Goal: Task Accomplishment & Management: Use online tool/utility

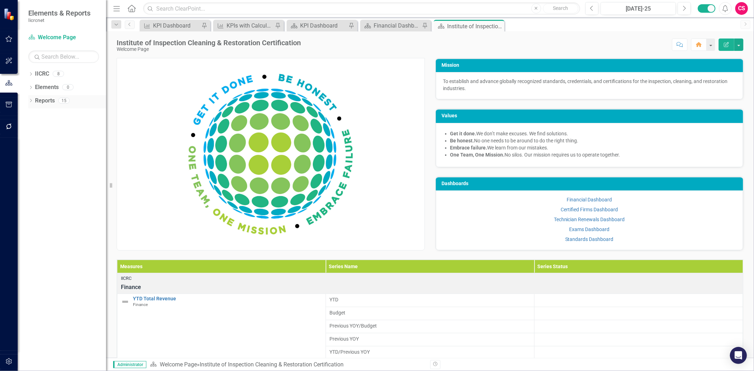
click at [53, 101] on link "Reports" at bounding box center [45, 101] width 20 height 8
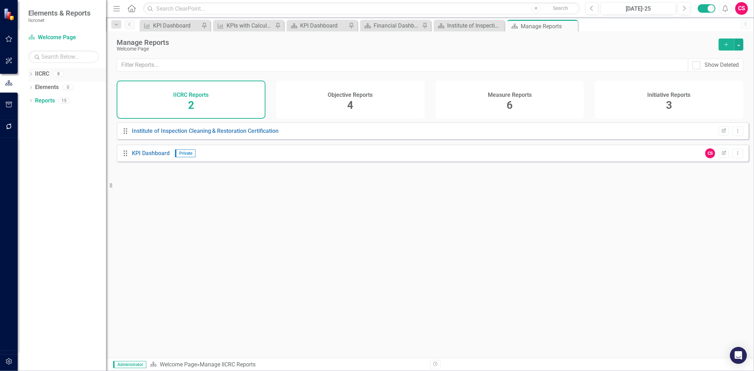
click at [40, 78] on div "IICRC" at bounding box center [42, 74] width 14 height 12
click at [39, 73] on link "IICRC" at bounding box center [42, 74] width 14 height 8
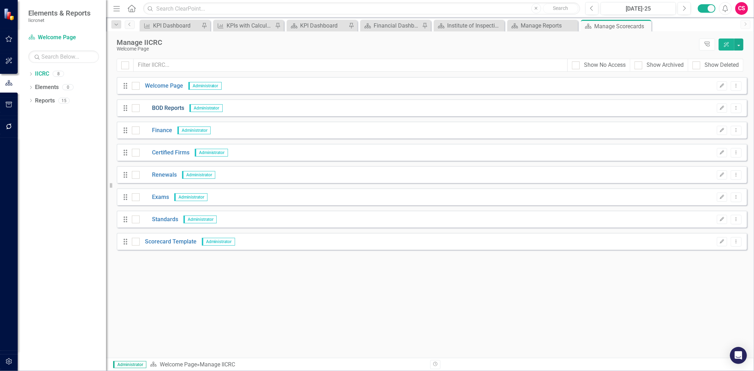
click at [164, 105] on link "BOD Reports" at bounding box center [162, 108] width 45 height 8
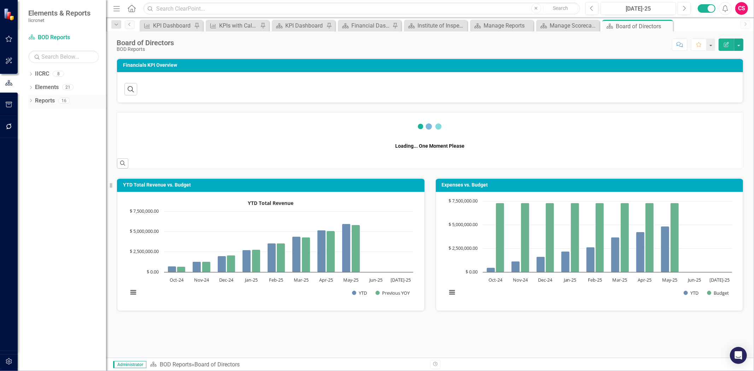
click at [47, 102] on link "Reports" at bounding box center [45, 101] width 20 height 8
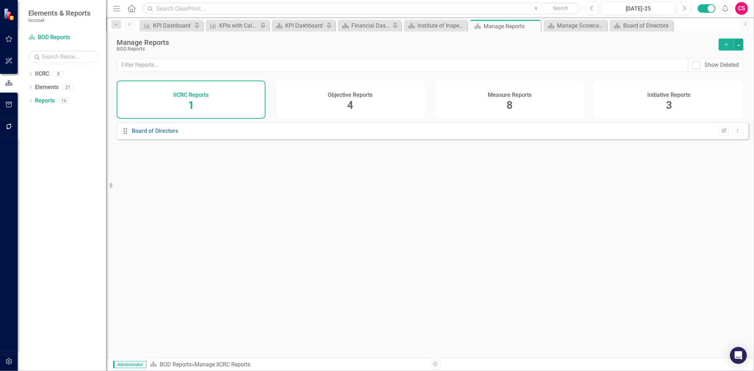
click at [457, 98] on div "Measure Reports 8" at bounding box center [509, 100] width 149 height 38
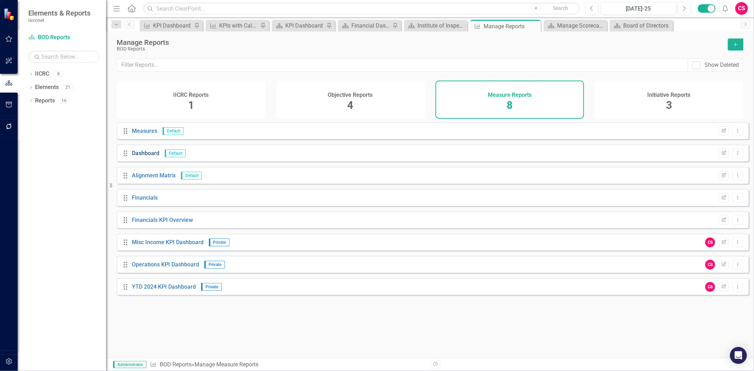
click at [146, 156] on link "Dashboard" at bounding box center [146, 153] width 28 height 7
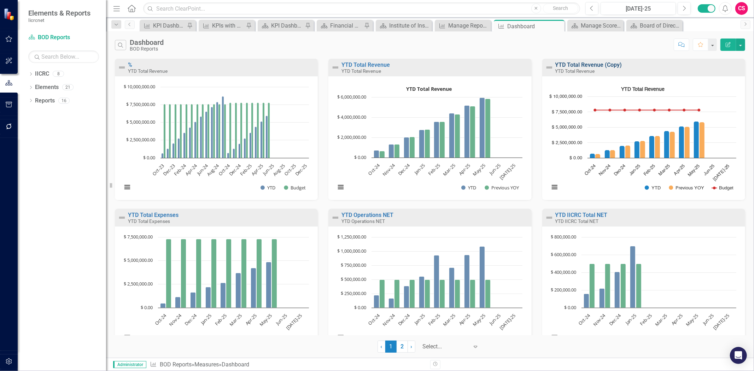
click at [600, 65] on link "YTD Total Revenue (Copy)" at bounding box center [588, 64] width 67 height 7
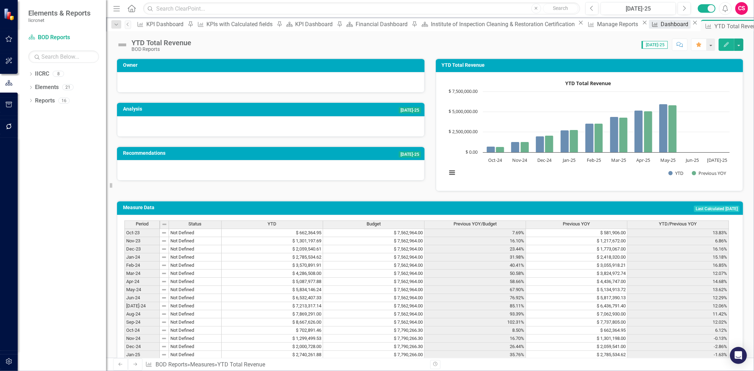
click at [660, 29] on div "Dashboard" at bounding box center [675, 24] width 30 height 9
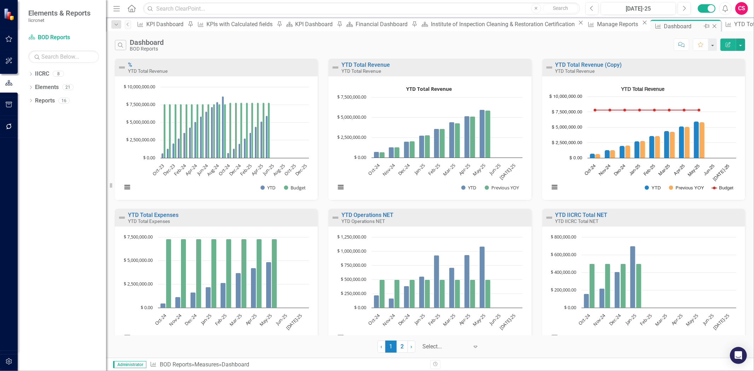
click at [703, 29] on icon "Pin" at bounding box center [706, 26] width 6 height 7
click at [50, 40] on link "IICRC BOD Reports" at bounding box center [63, 38] width 71 height 8
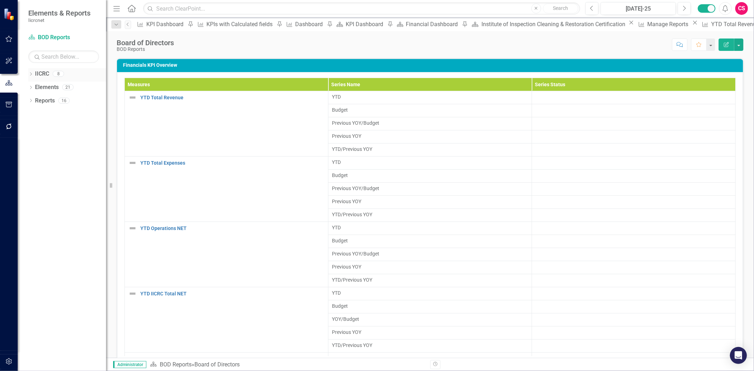
click at [43, 70] on div "IICRC" at bounding box center [42, 74] width 14 height 12
click at [41, 71] on link "IICRC" at bounding box center [42, 74] width 14 height 8
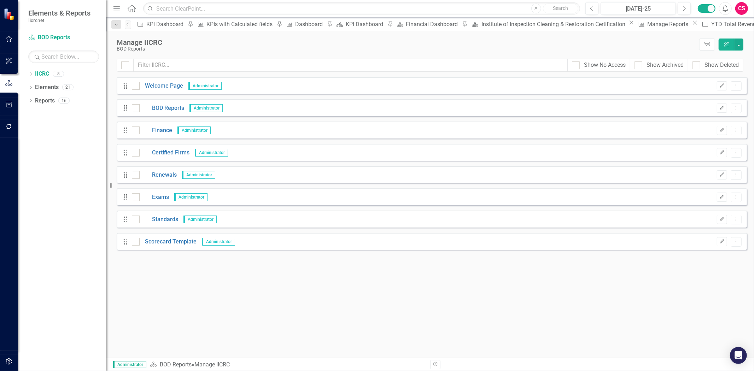
click at [160, 78] on div "Drag Welcome Page Administrator Edit Dropdown Menu" at bounding box center [432, 85] width 630 height 17
click at [161, 85] on link "Welcome Page" at bounding box center [161, 86] width 43 height 8
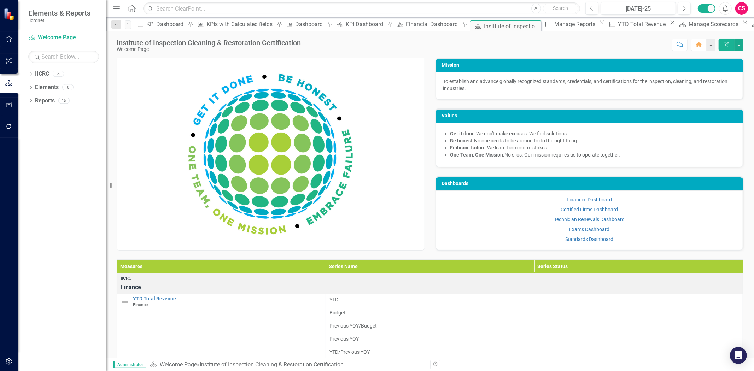
click at [579, 41] on div "Score: N/A [DATE]-25 Completed Comment Home Edit Report" at bounding box center [523, 45] width 439 height 12
click at [334, 50] on div "Score: N/A [DATE]-25 Completed Comment Home Edit Report" at bounding box center [523, 45] width 439 height 12
click at [604, 48] on div "Score: N/A [DATE]-25 Completed Comment Home Edit Report" at bounding box center [523, 45] width 439 height 12
drag, startPoint x: 74, startPoint y: 166, endPoint x: 71, endPoint y: 161, distance: 6.1
click at [77, 159] on div "Dropdown IICRC 8 Dropdown Welcome Page BOD Reports Finance Certified Firms Rene…" at bounding box center [62, 219] width 88 height 303
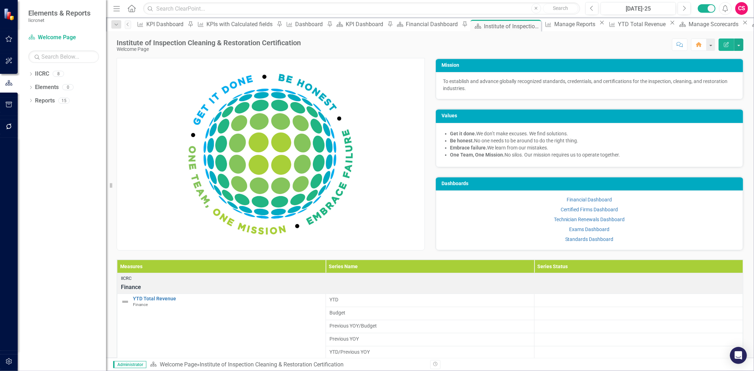
click at [580, 48] on div "Score: N/A [DATE]-25 Completed Comment Home Edit Report" at bounding box center [523, 45] width 439 height 12
click at [43, 74] on link "IICRC" at bounding box center [42, 74] width 14 height 8
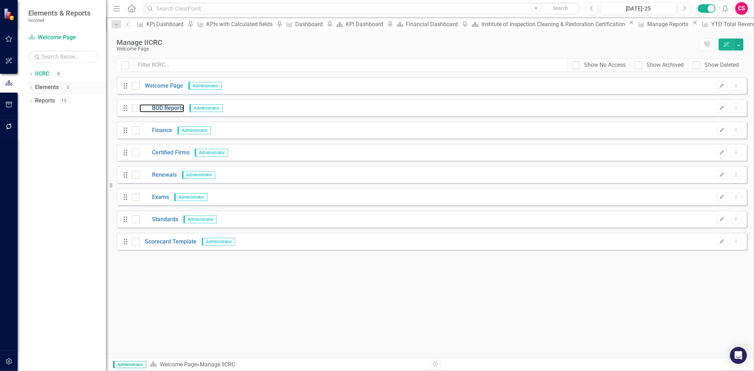
click at [163, 111] on link "BOD Reports" at bounding box center [162, 108] width 45 height 8
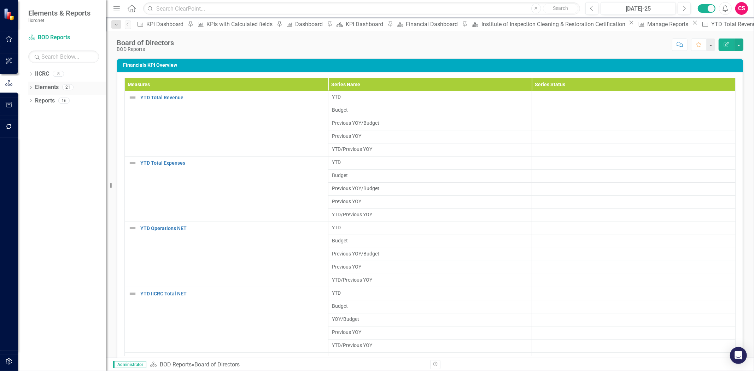
click at [44, 87] on link "Elements" at bounding box center [47, 87] width 24 height 8
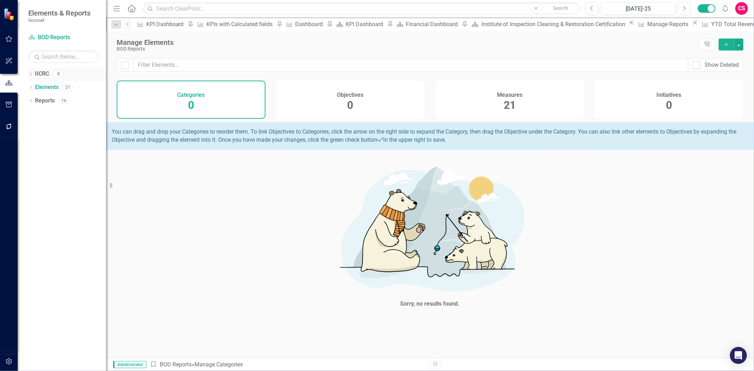
click at [37, 76] on link "IICRC" at bounding box center [42, 74] width 14 height 8
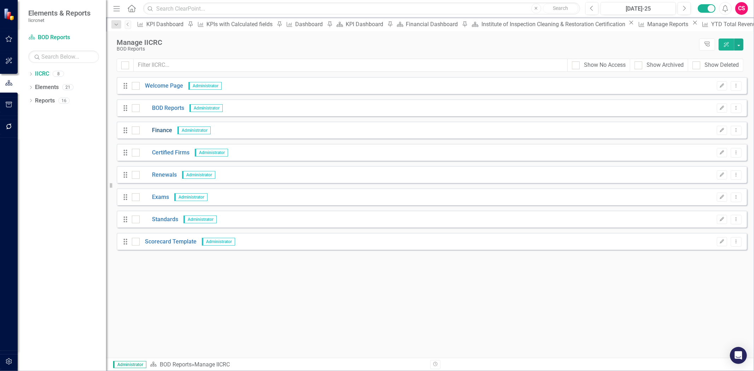
click at [164, 133] on link "Finance" at bounding box center [156, 131] width 33 height 8
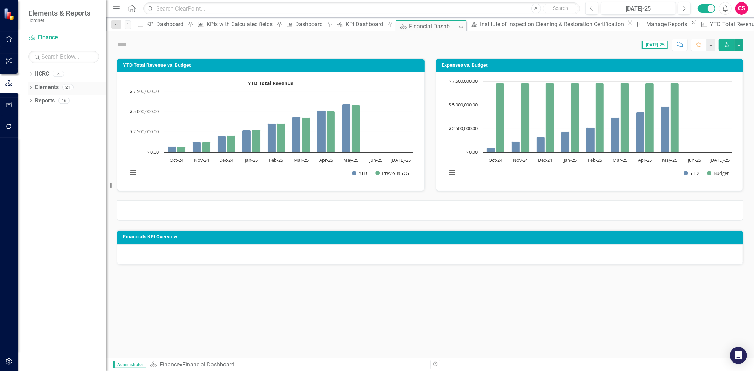
click at [49, 85] on link "Elements" at bounding box center [47, 87] width 24 height 8
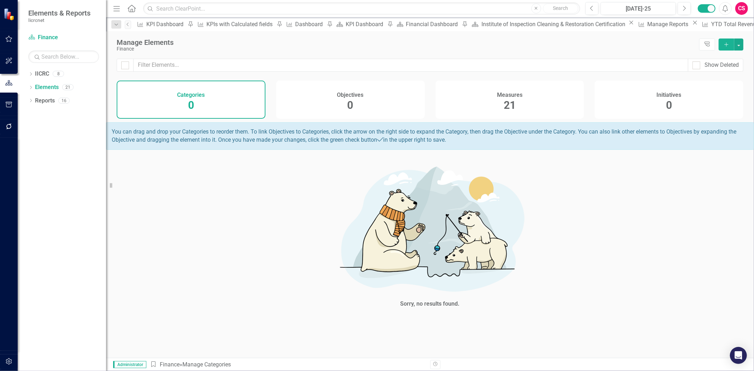
click at [517, 94] on h4 "Measures" at bounding box center [509, 95] width 25 height 6
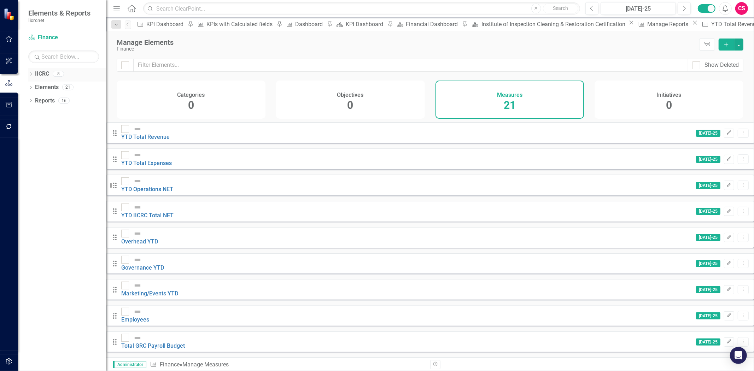
click at [45, 73] on link "IICRC" at bounding box center [42, 74] width 14 height 8
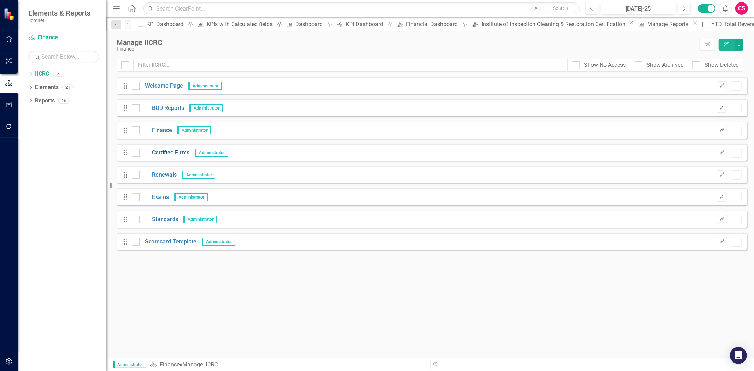
click at [174, 151] on link "Certified Firms" at bounding box center [165, 153] width 50 height 8
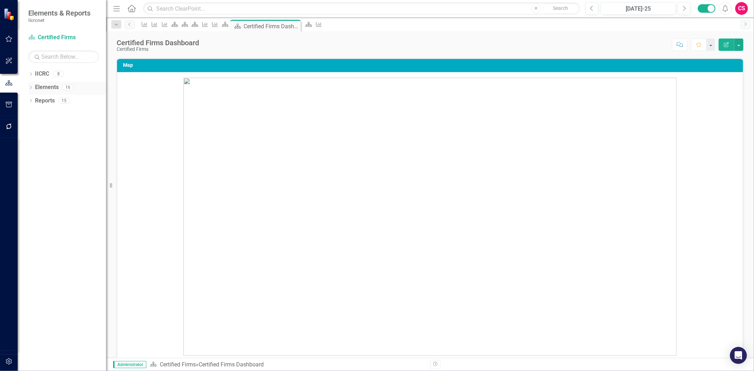
click at [47, 87] on link "Elements" at bounding box center [47, 87] width 24 height 8
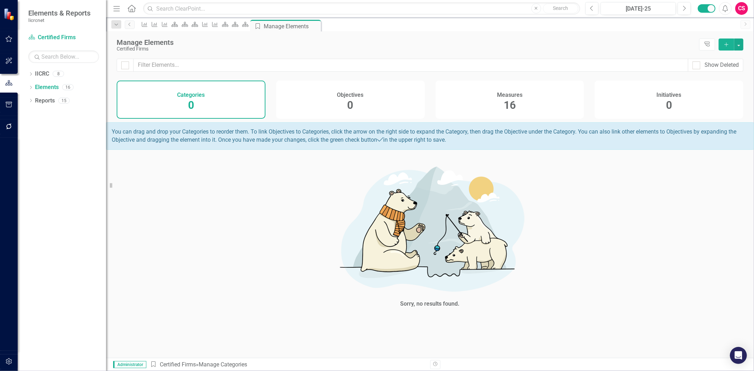
click at [505, 110] on span "16" at bounding box center [510, 105] width 12 height 12
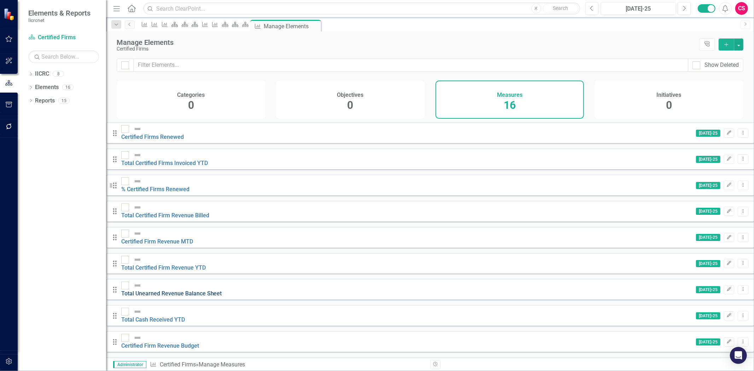
scroll to position [125, 0]
click at [38, 76] on link "IICRC" at bounding box center [42, 74] width 14 height 8
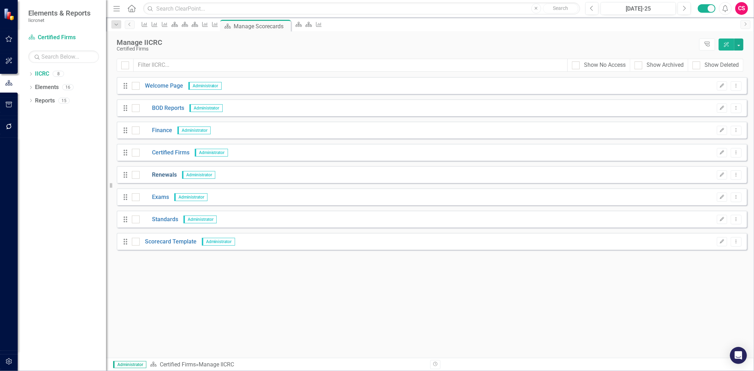
click at [156, 175] on link "Renewals" at bounding box center [158, 175] width 37 height 8
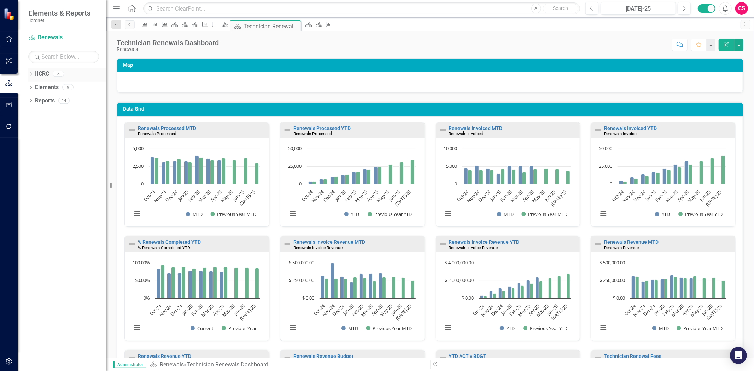
click at [41, 72] on link "IICRC" at bounding box center [42, 74] width 14 height 8
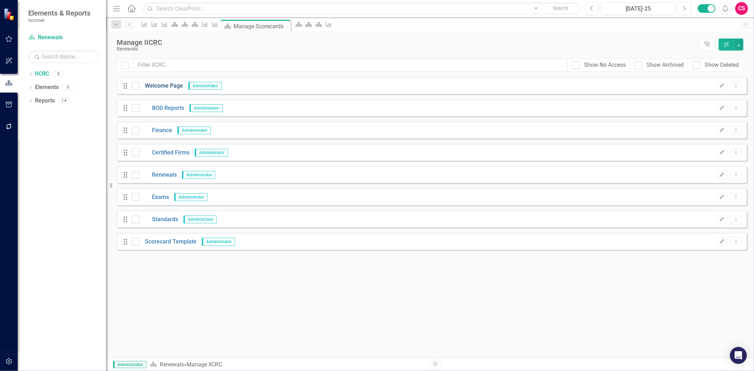
click at [166, 87] on link "Welcome Page" at bounding box center [161, 86] width 43 height 8
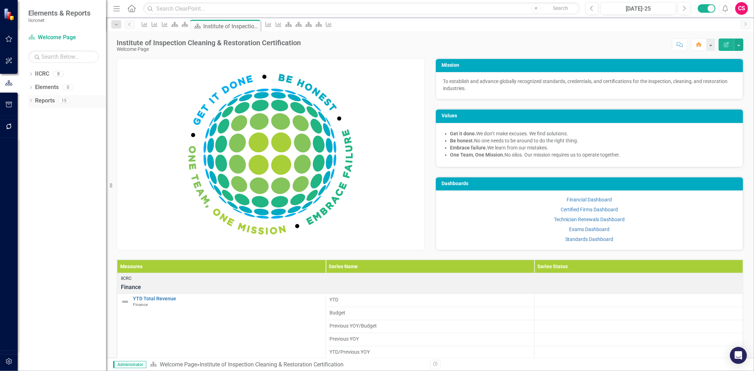
click at [40, 104] on link "Reports" at bounding box center [45, 101] width 20 height 8
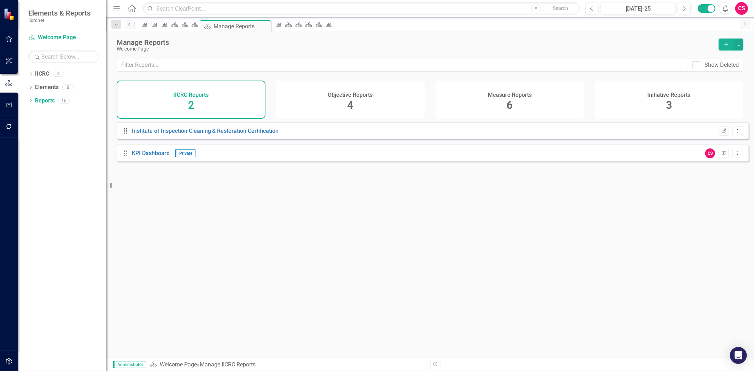
click at [534, 105] on div "Measure Reports 6" at bounding box center [509, 100] width 149 height 38
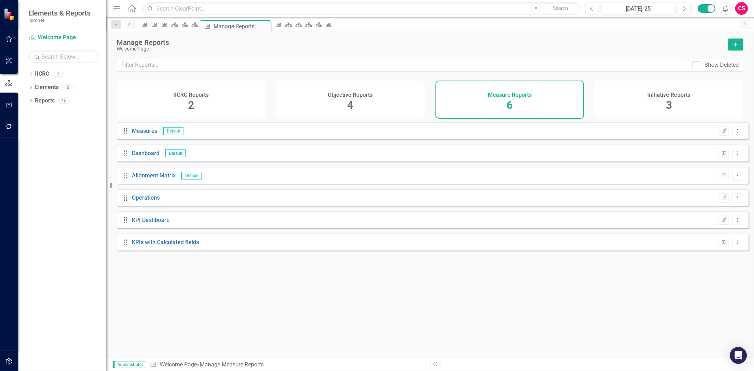
click at [732, 47] on button "Add" at bounding box center [736, 45] width 16 height 12
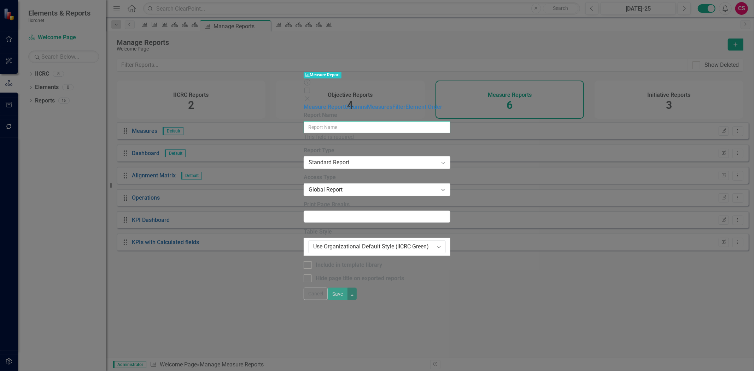
click at [304, 121] on input "Report Name" at bounding box center [377, 127] width 146 height 12
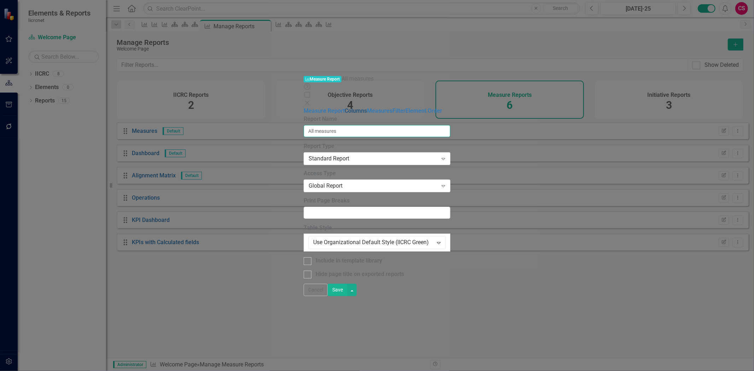
type input "All measures"
click at [345, 107] on link "Columns" at bounding box center [356, 110] width 22 height 7
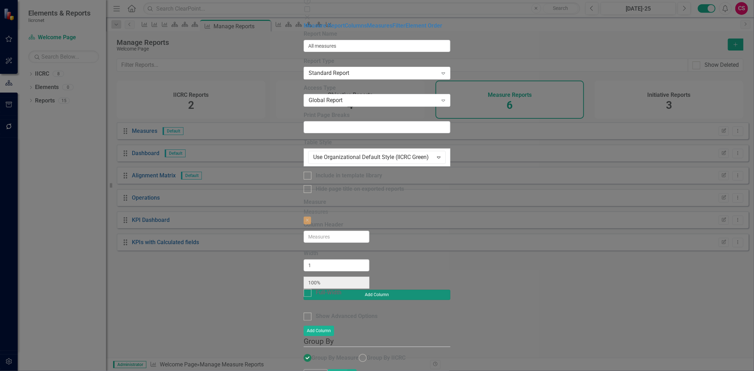
click at [450, 290] on button "Add Column" at bounding box center [377, 295] width 146 height 10
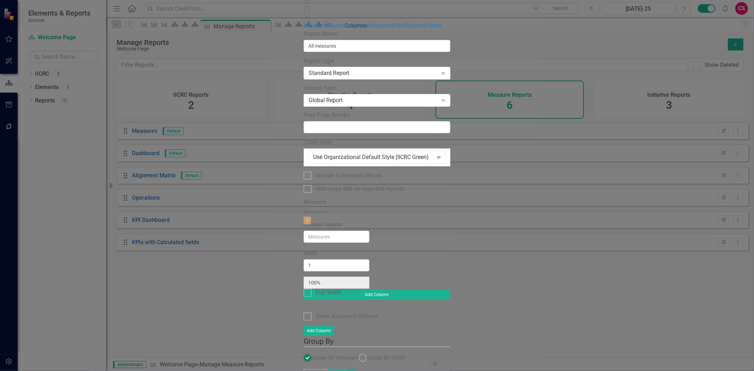
click at [345, 29] on link "Columns" at bounding box center [356, 25] width 22 height 7
click at [367, 29] on link "Measures" at bounding box center [379, 25] width 25 height 7
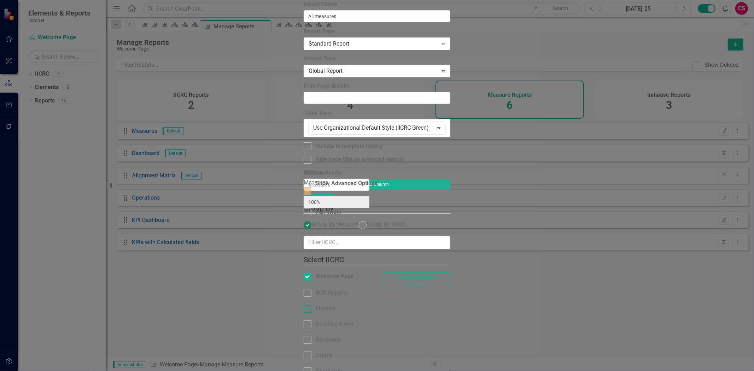
click at [304, 305] on div "Finance" at bounding box center [320, 309] width 32 height 8
click at [304, 305] on input "Finance" at bounding box center [306, 307] width 5 height 5
checkbox input "true"
click at [298, 289] on div "BOD Reports" at bounding box center [337, 297] width 78 height 16
click at [316, 289] on div "BOD Reports" at bounding box center [332, 293] width 32 height 8
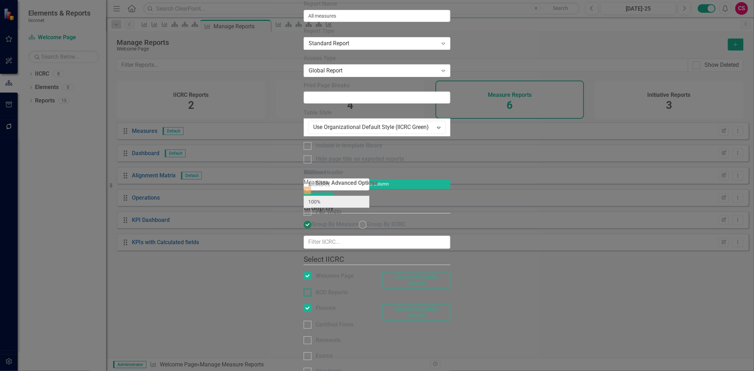
click at [304, 289] on input "BOD Reports" at bounding box center [306, 291] width 5 height 5
checkbox input "true"
click at [316, 321] on div "Certified Firms" at bounding box center [335, 325] width 38 height 8
click at [304, 321] on input "Certified Firms" at bounding box center [306, 323] width 5 height 5
checkbox input "true"
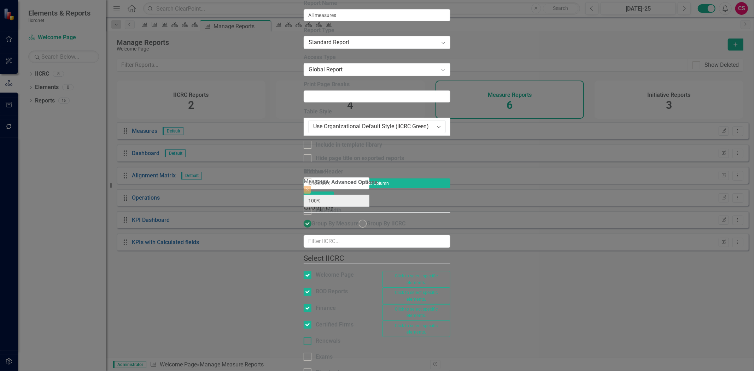
click at [316, 337] on div "Renewals" at bounding box center [328, 341] width 25 height 8
click at [304, 337] on input "Renewals" at bounding box center [306, 339] width 5 height 5
checkbox input "true"
click at [316, 353] on div "Exams" at bounding box center [324, 357] width 17 height 8
click at [304, 353] on input "Exams" at bounding box center [306, 355] width 5 height 5
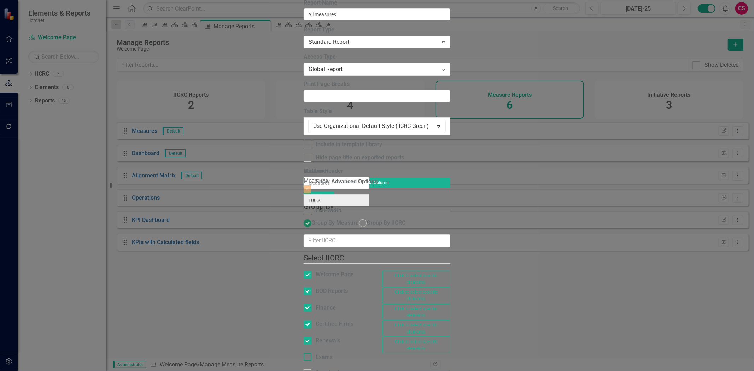
checkbox input "true"
click at [316, 369] on div "Standards" at bounding box center [329, 373] width 26 height 8
click at [304, 370] on input "Standards" at bounding box center [306, 372] width 5 height 5
checkbox input "true"
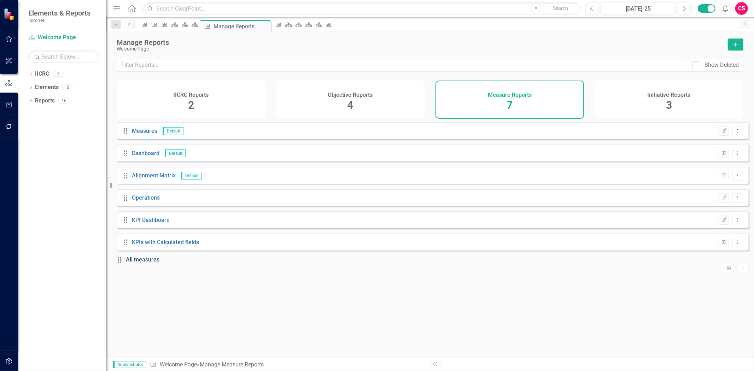
click at [147, 263] on link "All measures" at bounding box center [143, 259] width 34 height 7
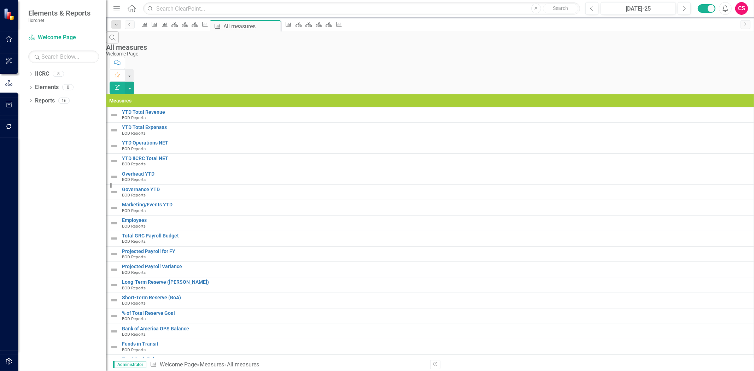
click at [158, 94] on th "Measures" at bounding box center [429, 100] width 647 height 13
click at [158, 94] on th "Measures Sort Ascending" at bounding box center [429, 100] width 647 height 13
click at [158, 94] on th "Measures Sort Descending" at bounding box center [429, 100] width 647 height 13
click at [49, 36] on link "IICRC Welcome Page" at bounding box center [63, 38] width 71 height 8
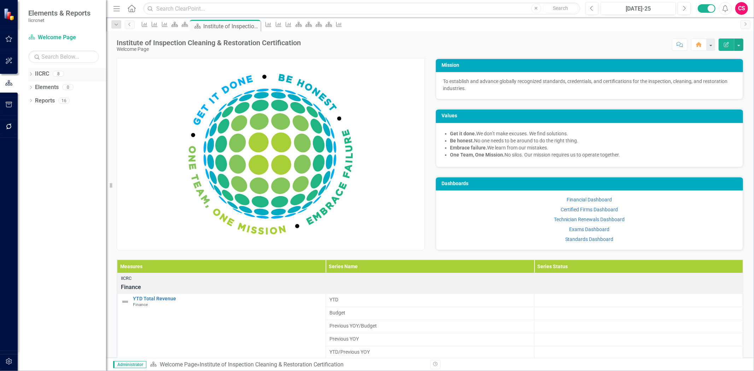
click at [47, 71] on link "IICRC" at bounding box center [42, 74] width 14 height 8
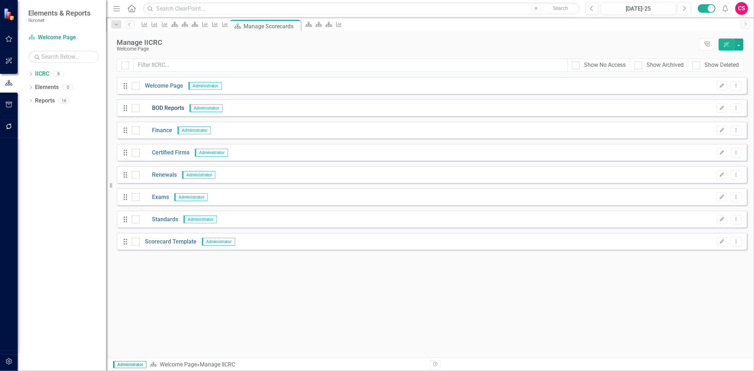
click at [168, 110] on link "BOD Reports" at bounding box center [162, 108] width 45 height 8
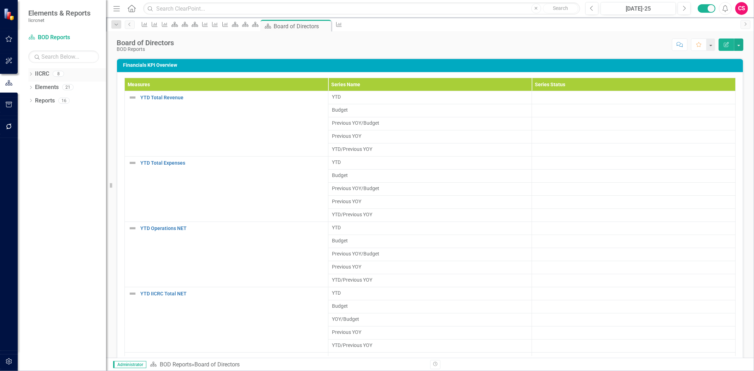
click at [40, 73] on link "IICRC" at bounding box center [42, 74] width 14 height 8
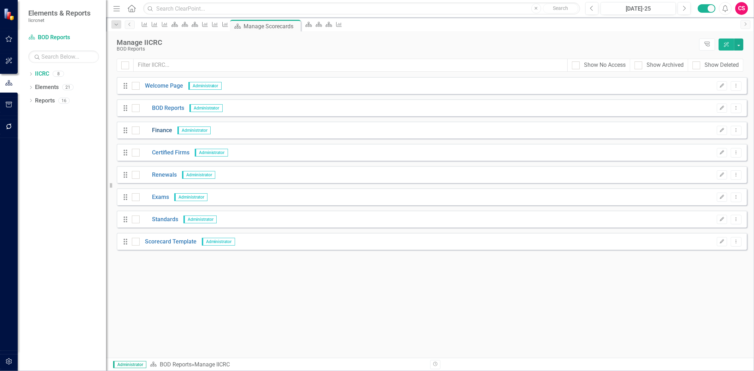
click at [165, 132] on link "Finance" at bounding box center [156, 131] width 33 height 8
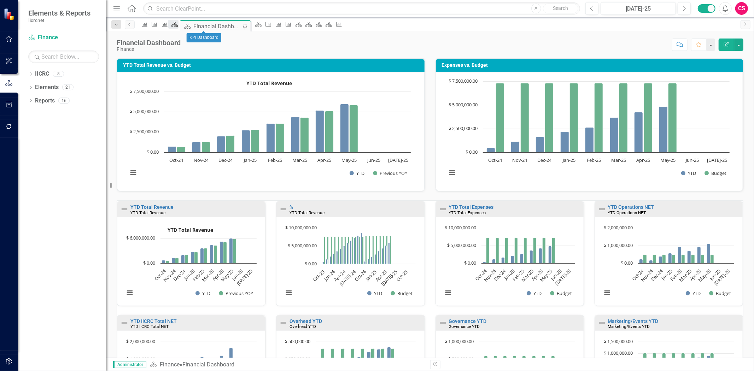
click at [178, 27] on icon at bounding box center [175, 24] width 6 height 5
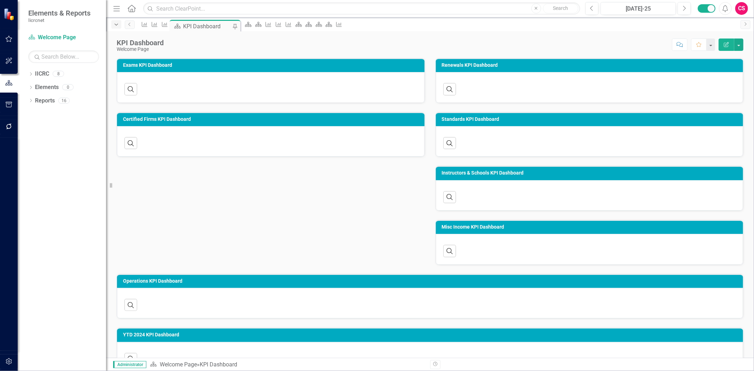
click at [117, 26] on icon "Dropdown" at bounding box center [116, 24] width 6 height 5
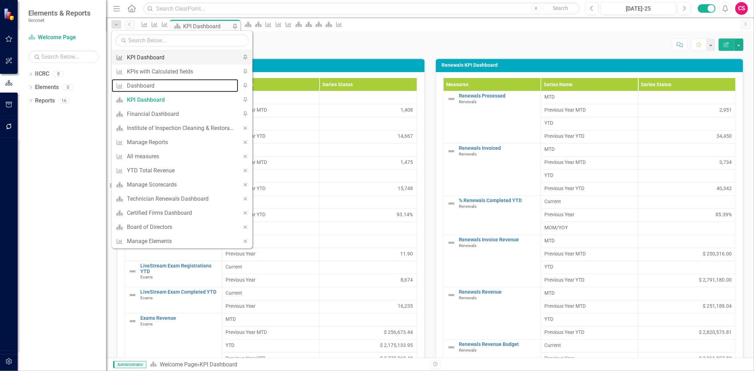
drag, startPoint x: 157, startPoint y: 83, endPoint x: 161, endPoint y: 59, distance: 24.1
click at [161, 59] on div "Search Measure KPI Dashboard Pin Measure KPIs with Calculated fields Pin Measur…" at bounding box center [181, 139] width 141 height 218
click at [163, 52] on link "Measure KPI Dashboard" at bounding box center [175, 57] width 127 height 13
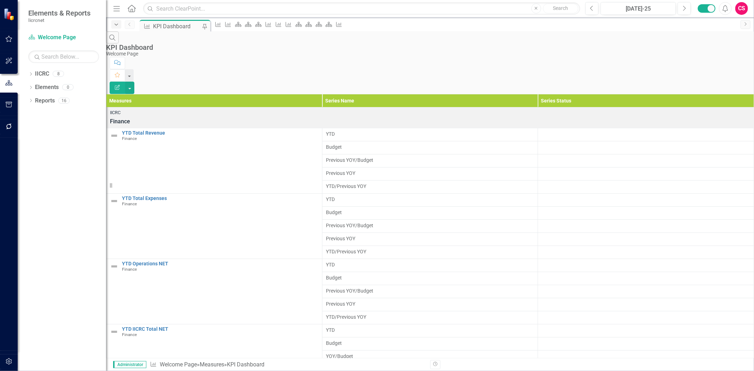
click at [116, 24] on icon "Dropdown" at bounding box center [116, 24] width 6 height 5
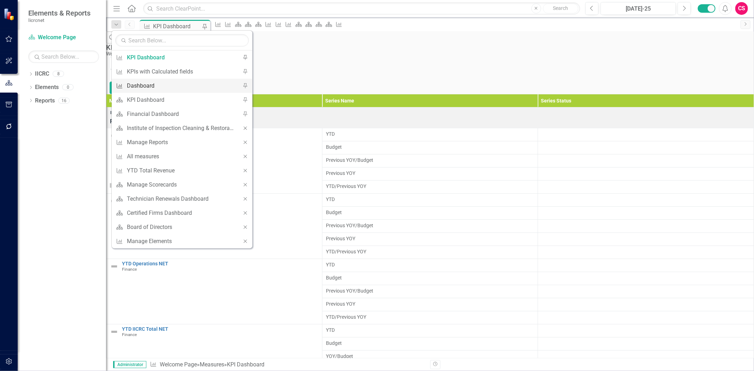
click at [135, 89] on div "Dashboard" at bounding box center [181, 85] width 108 height 9
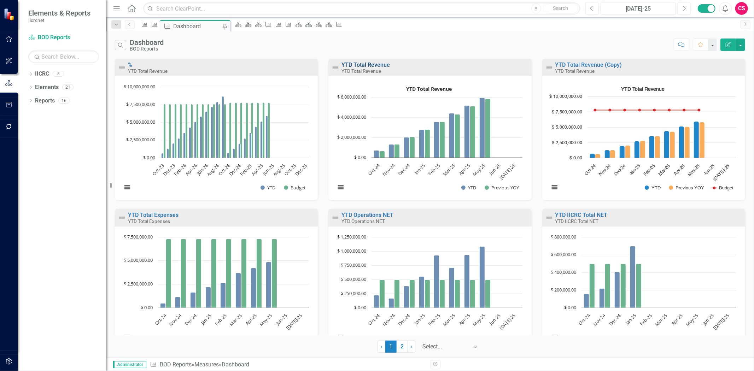
click at [386, 68] on link "YTD Total Revenue" at bounding box center [365, 64] width 48 height 7
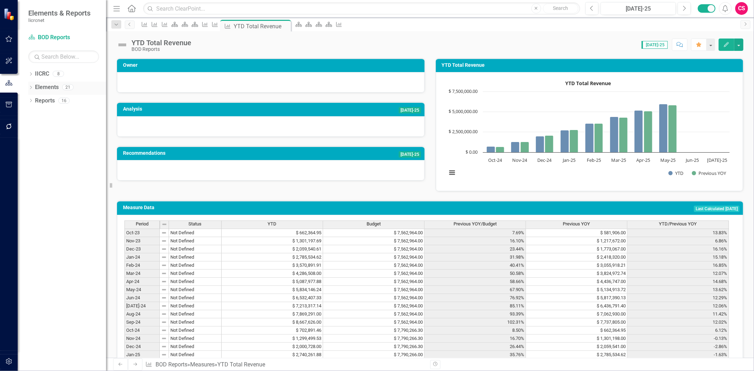
click at [52, 86] on link "Elements" at bounding box center [47, 87] width 24 height 8
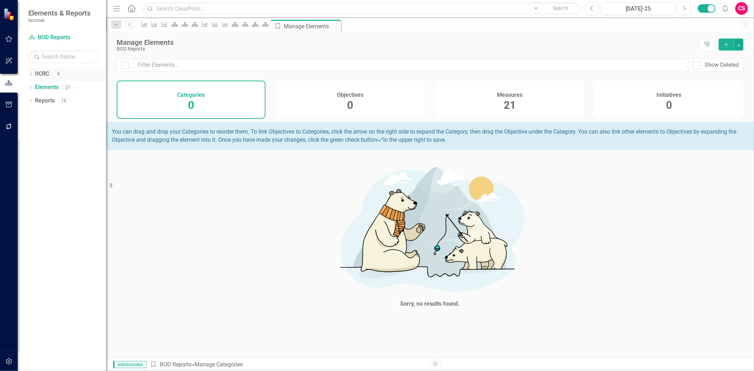
click at [46, 76] on link "IICRC" at bounding box center [42, 74] width 14 height 8
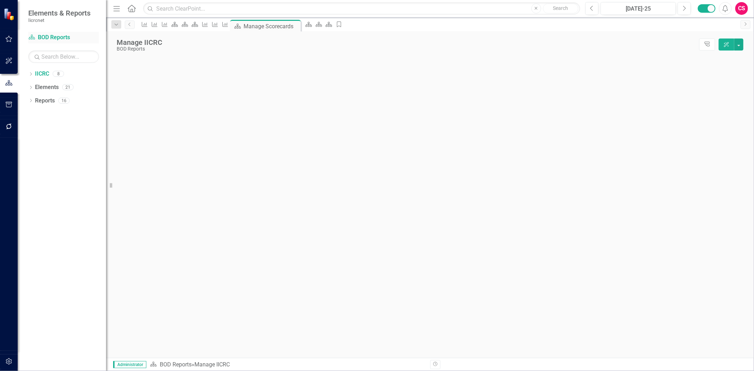
click at [61, 39] on link "IICRC BOD Reports" at bounding box center [63, 38] width 71 height 8
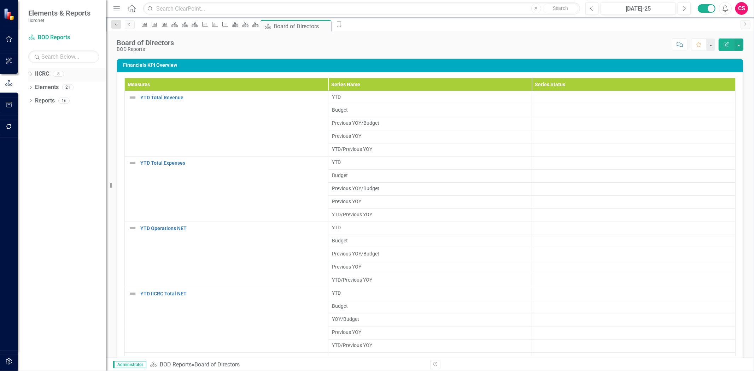
click at [38, 77] on link "IICRC" at bounding box center [42, 74] width 14 height 8
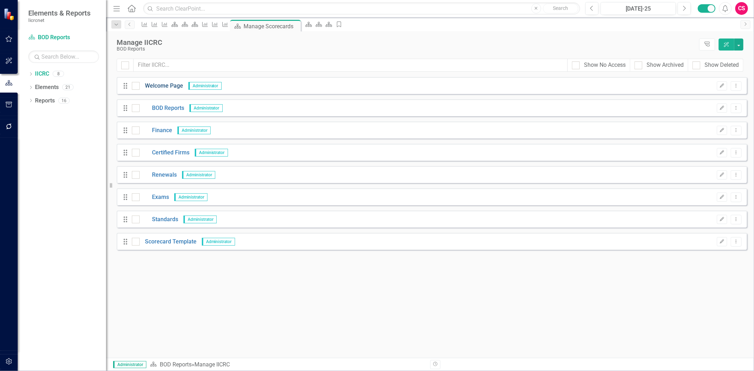
click at [174, 84] on link "Welcome Page" at bounding box center [161, 86] width 43 height 8
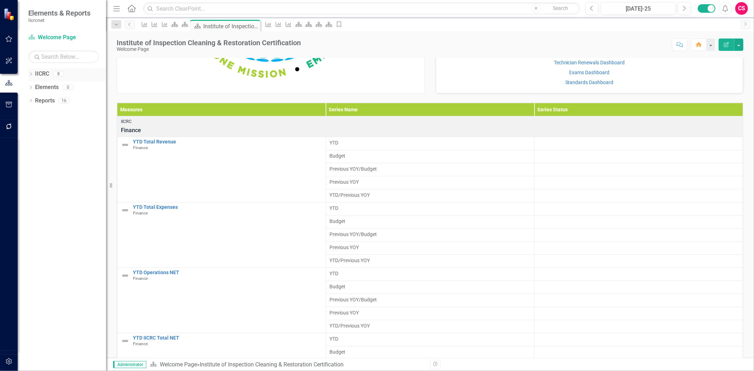
click at [45, 72] on link "IICRC" at bounding box center [42, 74] width 14 height 8
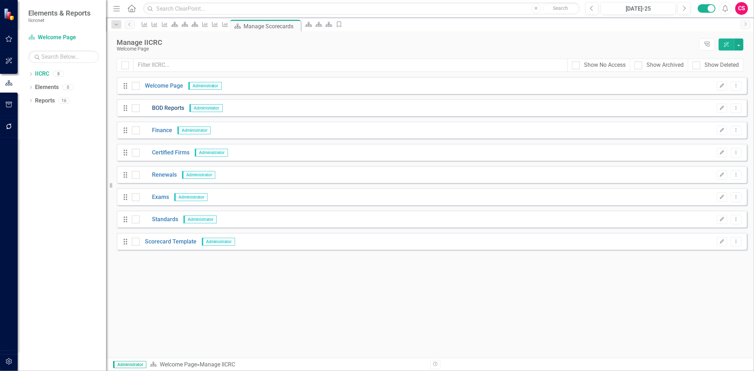
click at [175, 110] on link "BOD Reports" at bounding box center [162, 108] width 45 height 8
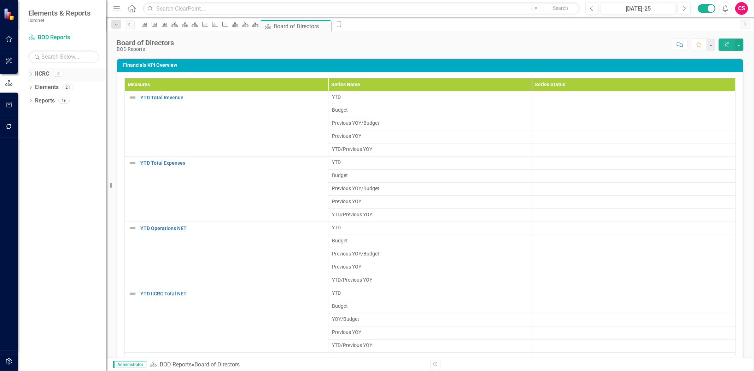
click at [41, 73] on link "IICRC" at bounding box center [42, 74] width 14 height 8
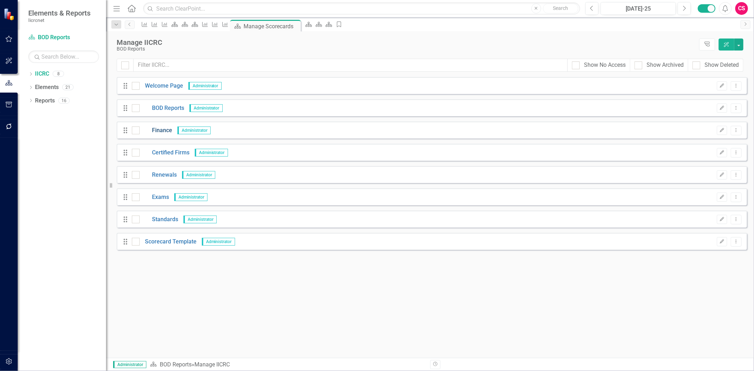
click at [167, 132] on link "Finance" at bounding box center [156, 131] width 33 height 8
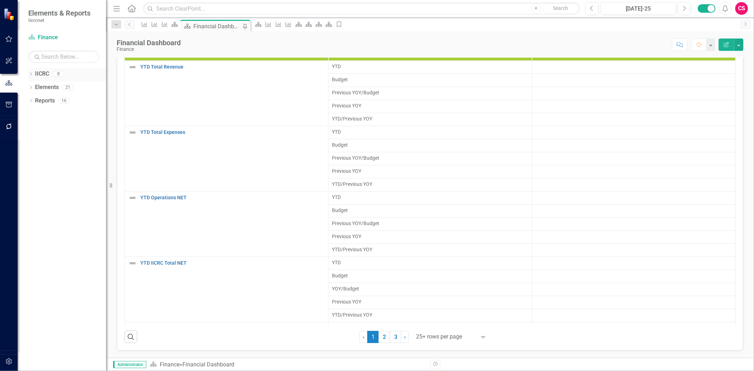
click at [31, 73] on icon "Dropdown" at bounding box center [30, 75] width 5 height 4
click at [21, 72] on icon "Dropdown" at bounding box center [19, 73] width 4 height 5
click at [29, 73] on icon "Dropdown" at bounding box center [30, 75] width 5 height 4
click at [28, 89] on div "Dropdown" at bounding box center [24, 87] width 7 height 6
click at [69, 100] on link "BOD Reports" at bounding box center [67, 99] width 78 height 8
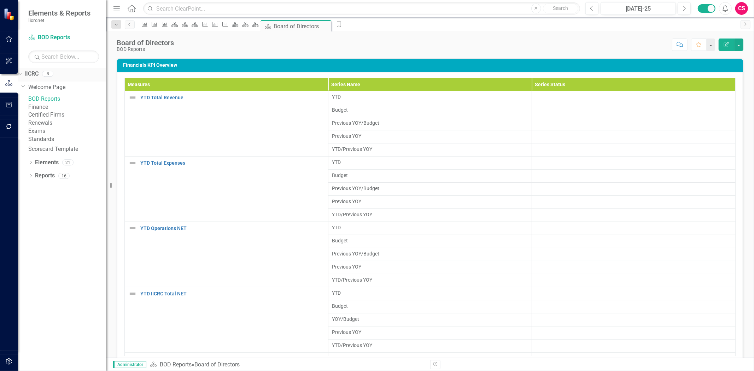
click at [39, 75] on link "IICRC" at bounding box center [31, 74] width 14 height 8
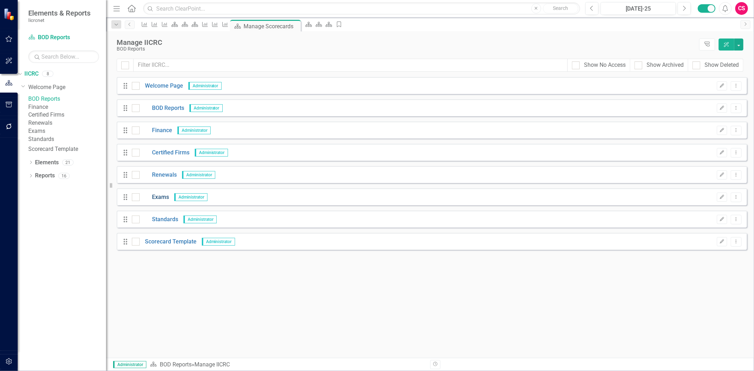
click at [163, 199] on link "Exams" at bounding box center [154, 197] width 29 height 8
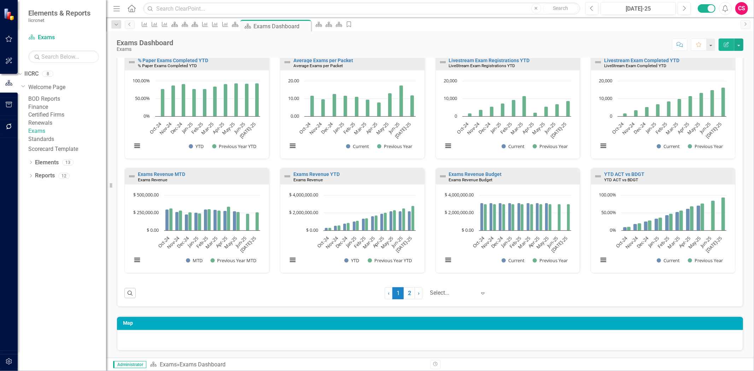
scroll to position [59, 0]
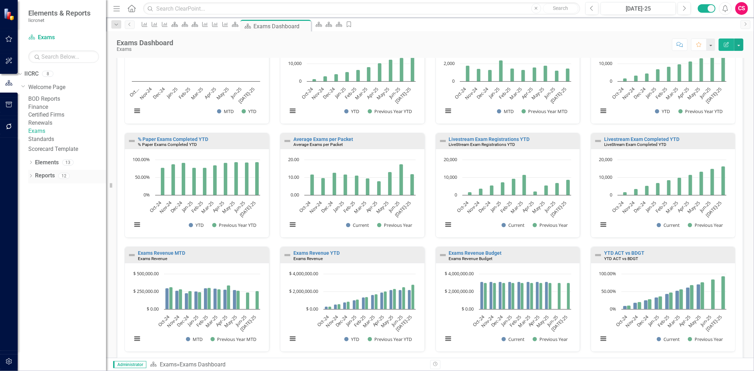
click at [47, 180] on link "Reports" at bounding box center [45, 176] width 20 height 8
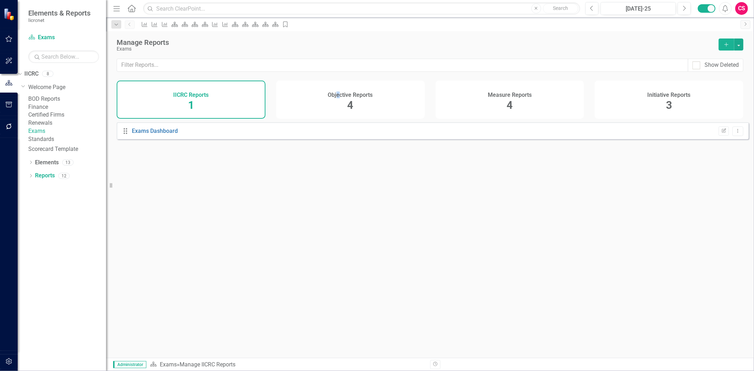
click at [338, 98] on div "Objective Reports 4" at bounding box center [350, 100] width 149 height 38
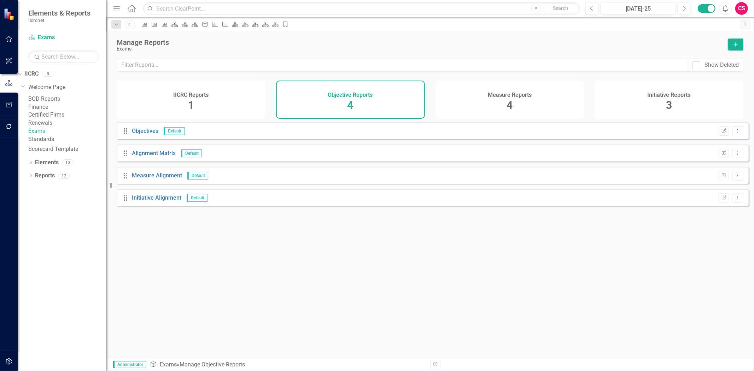
click at [480, 90] on div "Measure Reports 4" at bounding box center [509, 100] width 149 height 38
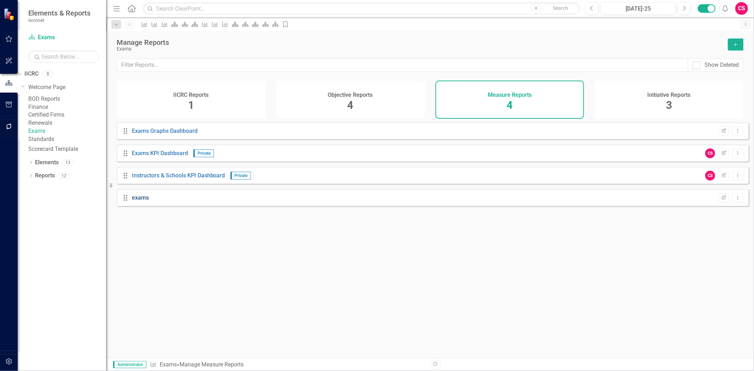
click at [139, 201] on link "exams" at bounding box center [140, 197] width 17 height 7
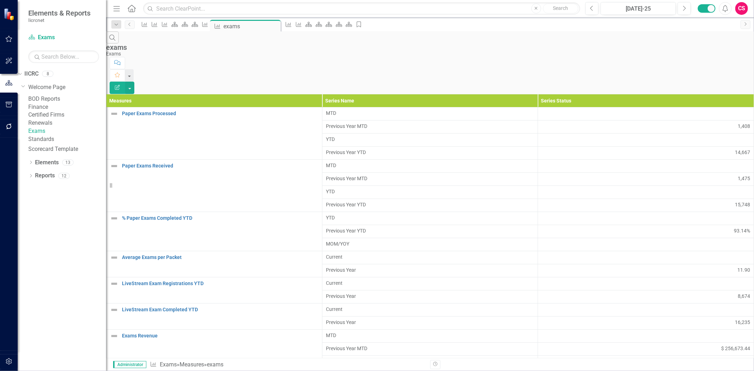
scroll to position [82, 0]
click at [54, 90] on link "Welcome Page" at bounding box center [67, 87] width 78 height 8
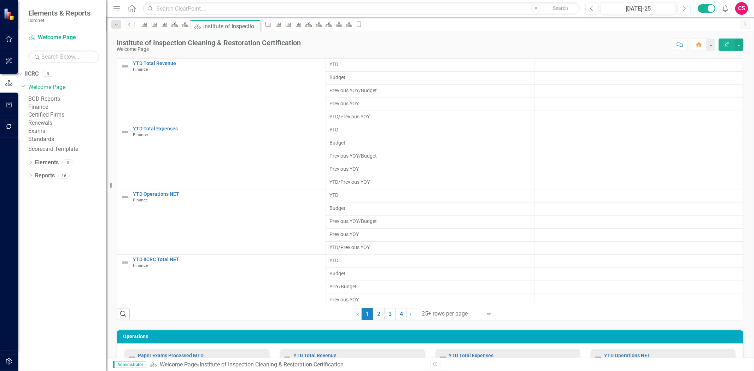
click at [11, 115] on div at bounding box center [9, 114] width 18 height 4
click at [7, 125] on icon "button" at bounding box center [9, 127] width 6 height 6
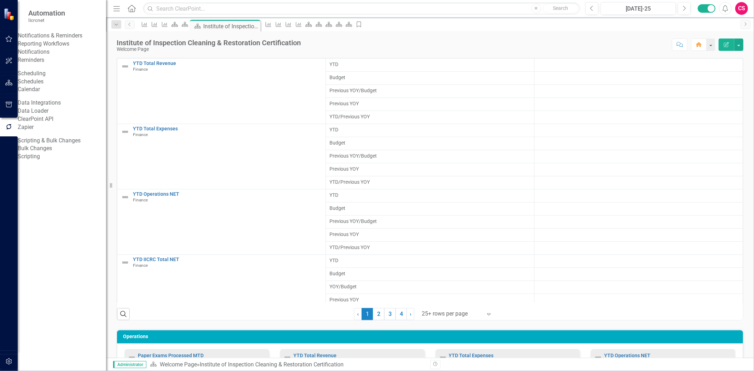
click at [54, 48] on link "Reporting Workflows" at bounding box center [62, 44] width 88 height 8
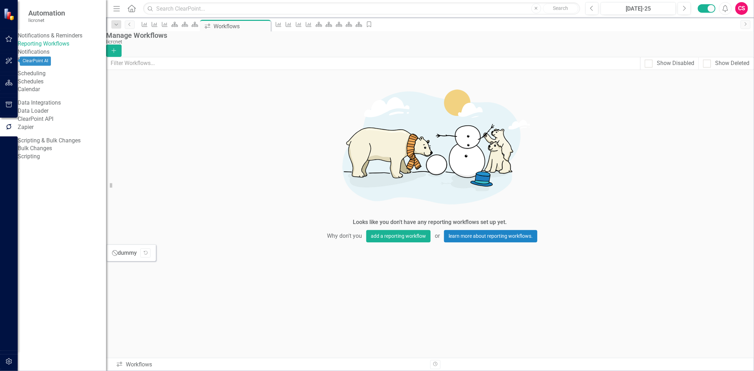
click at [8, 39] on icon "button" at bounding box center [8, 39] width 7 height 6
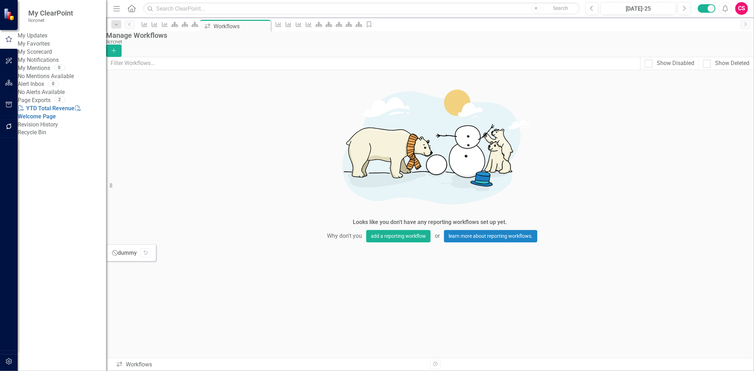
click at [48, 37] on link "My Updates" at bounding box center [62, 36] width 88 height 8
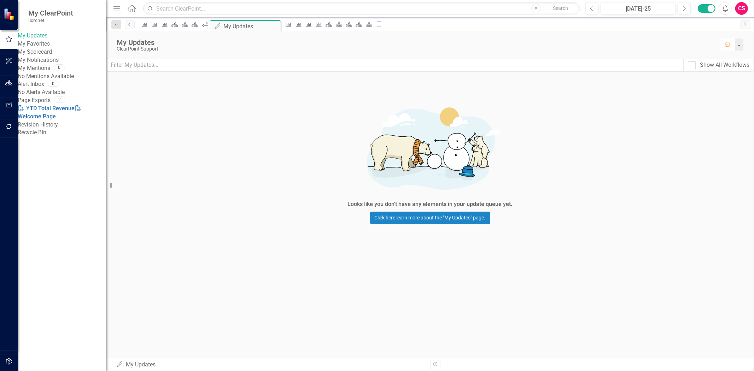
click at [8, 77] on button "button" at bounding box center [9, 83] width 16 height 15
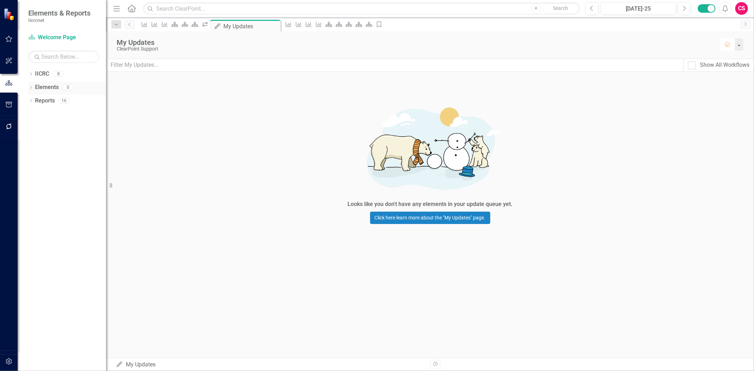
click at [50, 87] on link "Elements" at bounding box center [47, 87] width 24 height 8
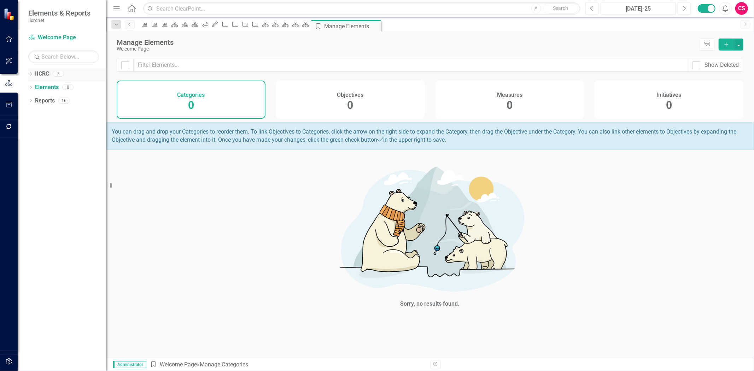
click at [42, 74] on link "IICRC" at bounding box center [42, 74] width 14 height 8
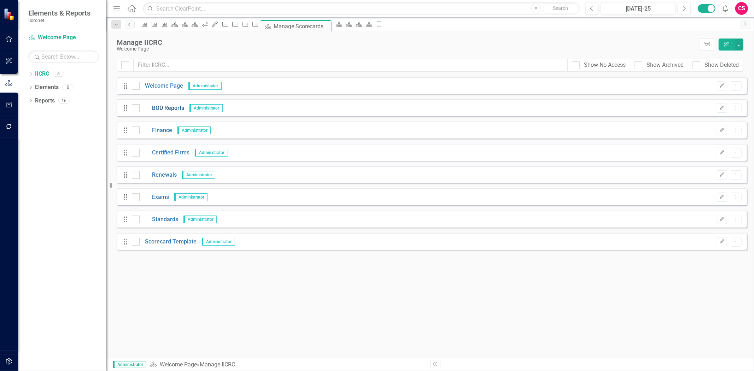
click at [172, 111] on link "BOD Reports" at bounding box center [162, 108] width 45 height 8
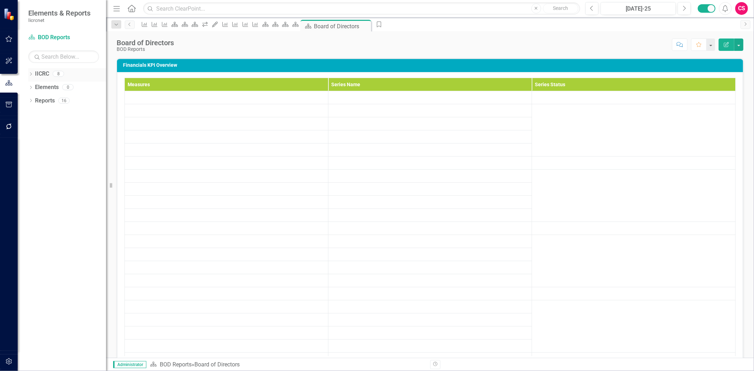
click at [40, 73] on link "IICRC" at bounding box center [42, 74] width 14 height 8
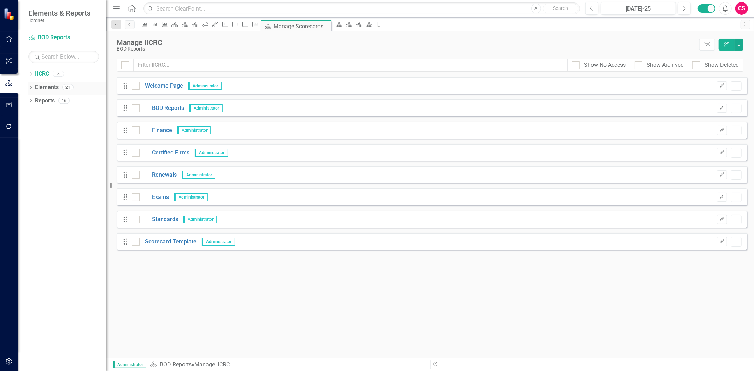
click at [50, 88] on link "Elements" at bounding box center [47, 87] width 24 height 8
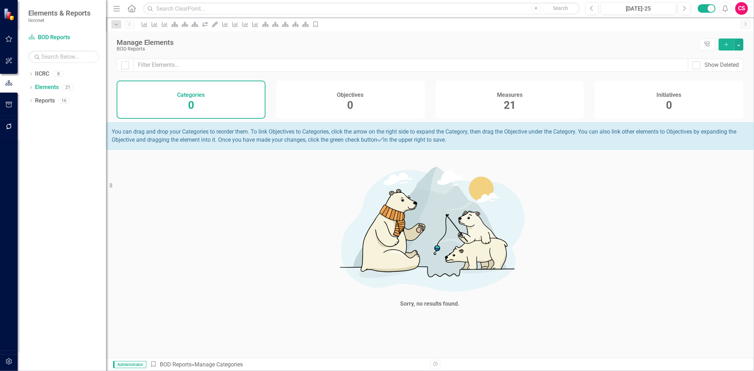
click at [502, 101] on div "Measures 21" at bounding box center [509, 100] width 149 height 38
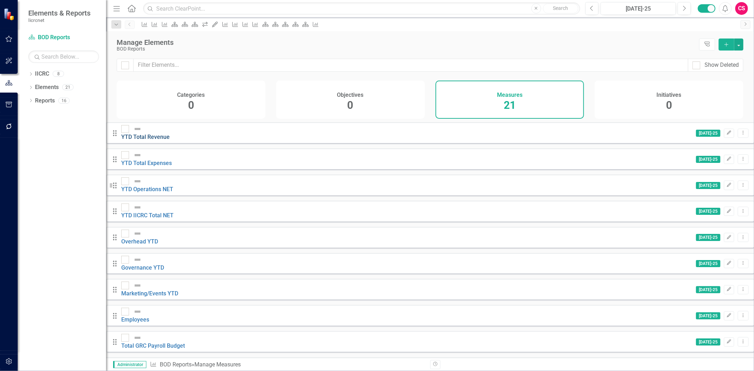
click at [170, 134] on link "YTD Total Revenue" at bounding box center [145, 137] width 48 height 7
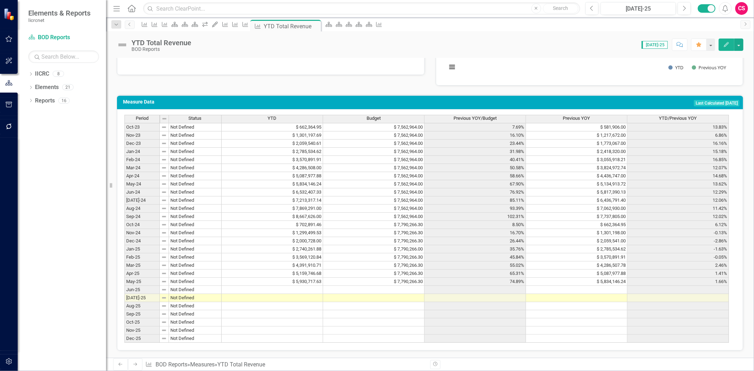
scroll to position [113, 0]
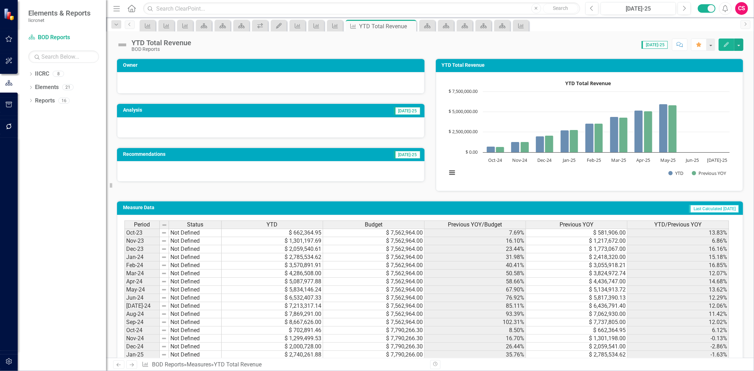
click at [259, 225] on div "YTD" at bounding box center [272, 225] width 101 height 8
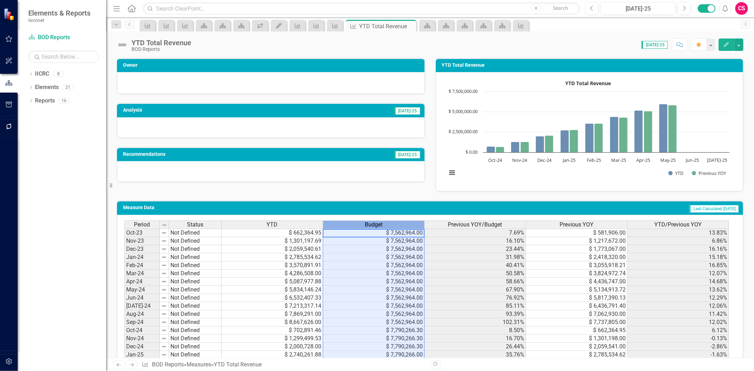
click at [356, 223] on div "Budget" at bounding box center [373, 225] width 101 height 8
